Goal: Complete application form

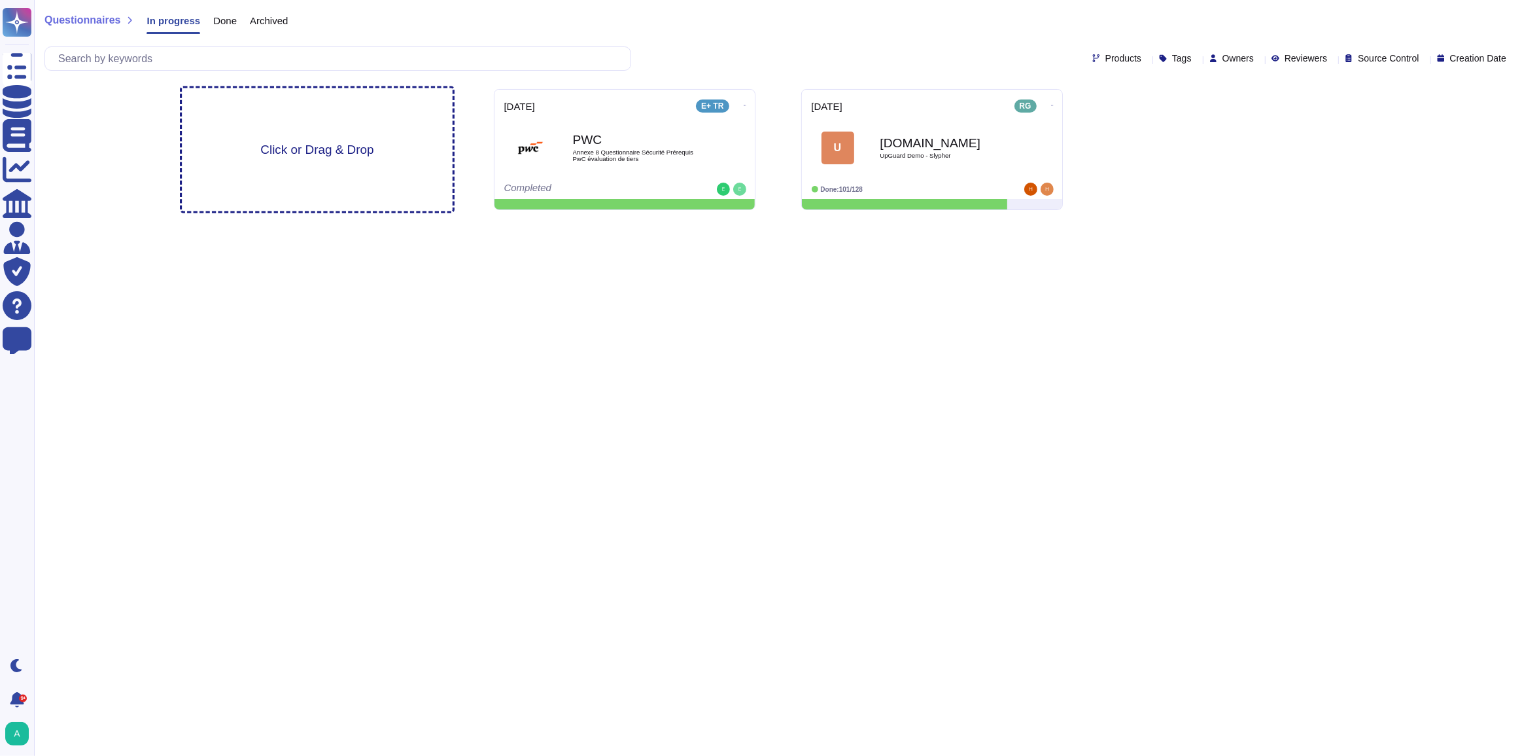
click at [300, 152] on span "Click or Drag & Drop" at bounding box center [316, 149] width 113 height 12
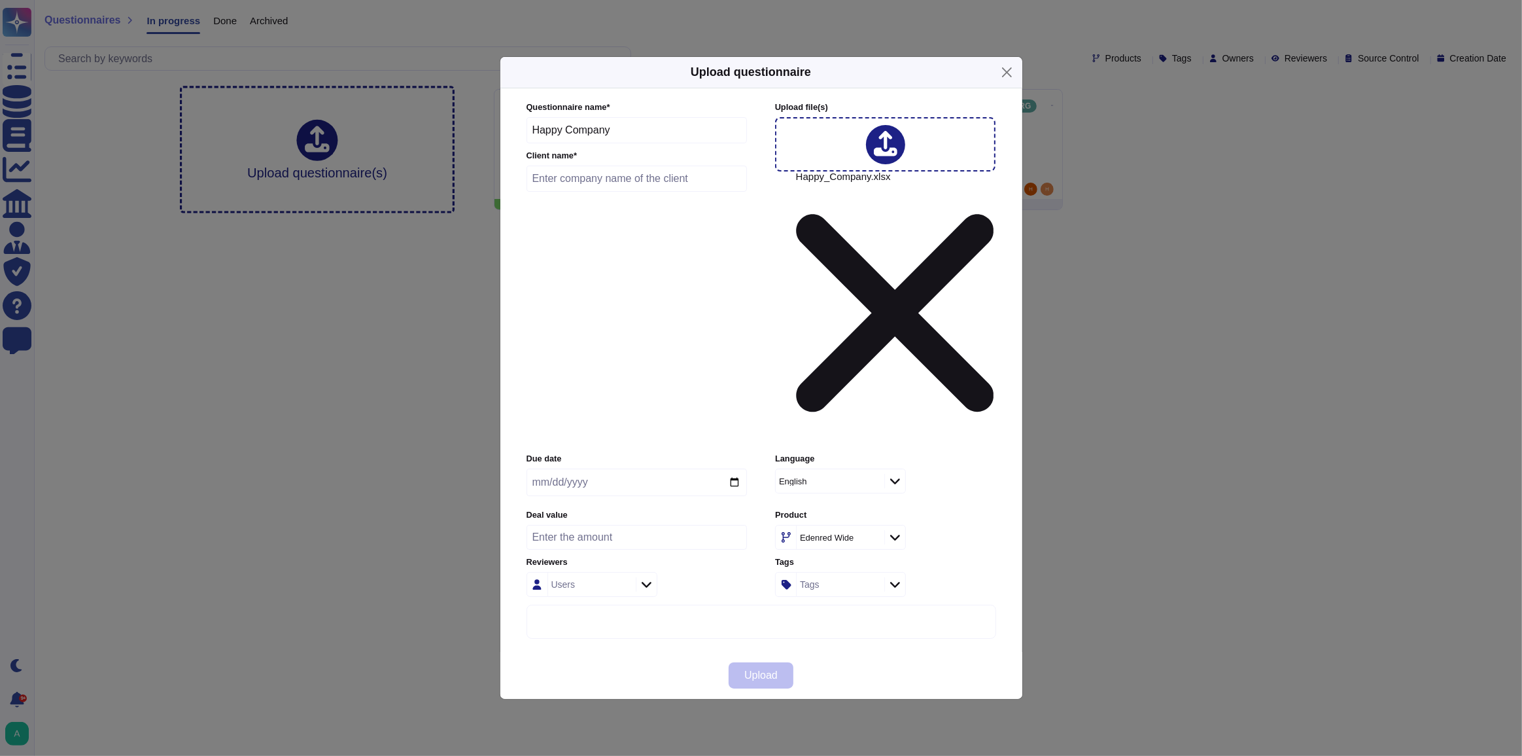
click at [584, 525] on input "number" at bounding box center [637, 537] width 220 height 25
click at [621, 525] on input "number" at bounding box center [637, 537] width 220 height 25
click at [682, 525] on input "number" at bounding box center [637, 537] width 220 height 25
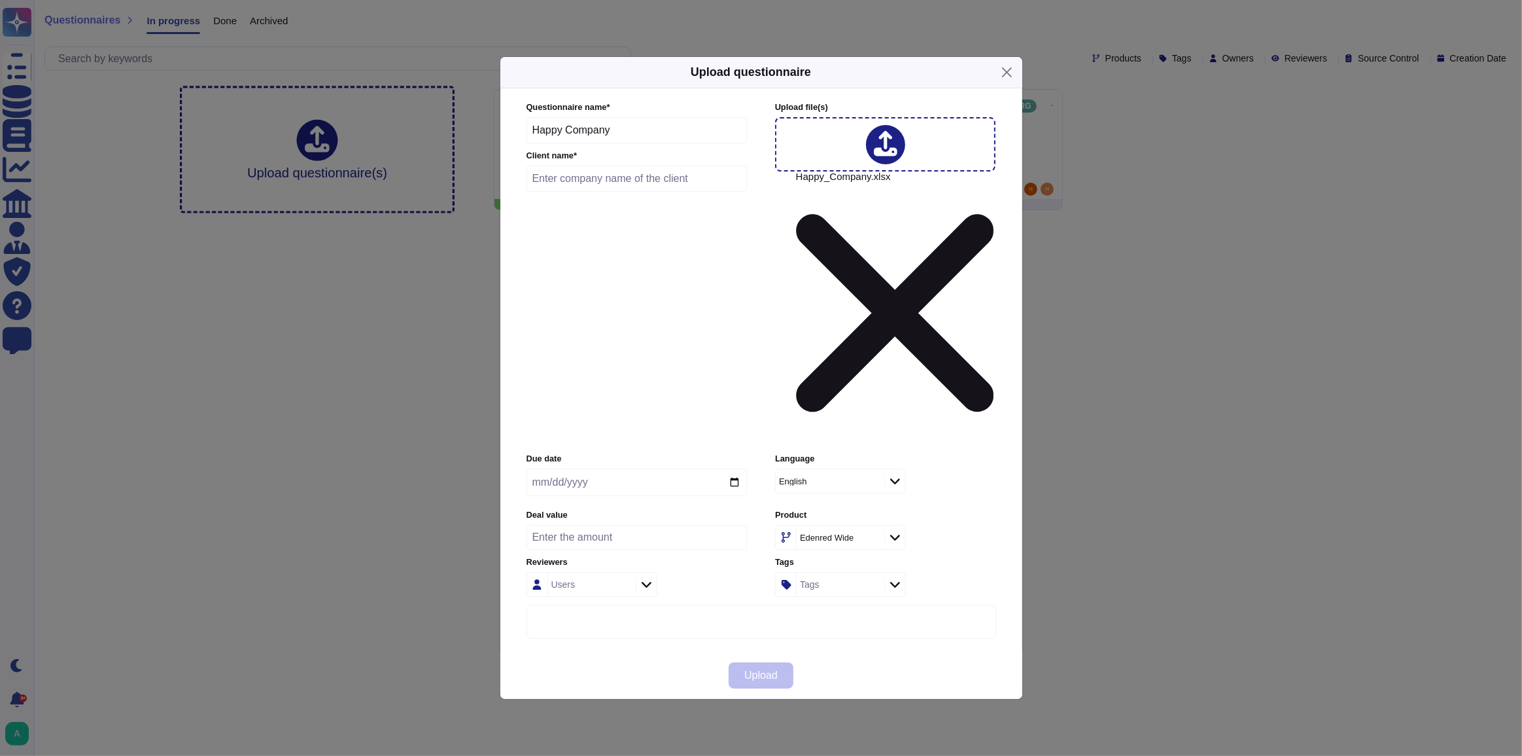
click at [682, 525] on input "number" at bounding box center [637, 537] width 220 height 25
